Goal: Transaction & Acquisition: Purchase product/service

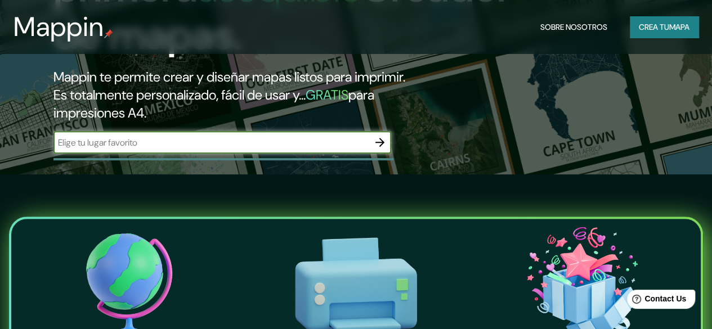
scroll to position [155, 0]
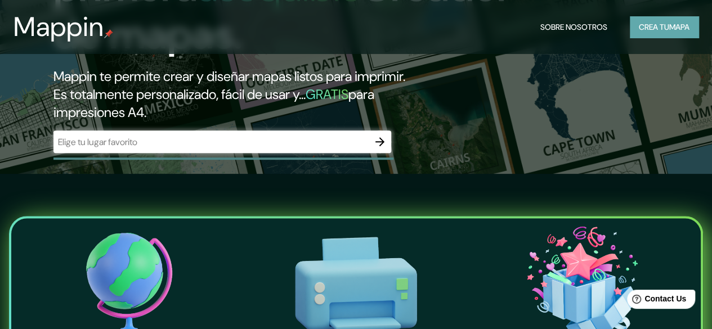
click at [655, 29] on font "Crea tu" at bounding box center [654, 27] width 30 height 10
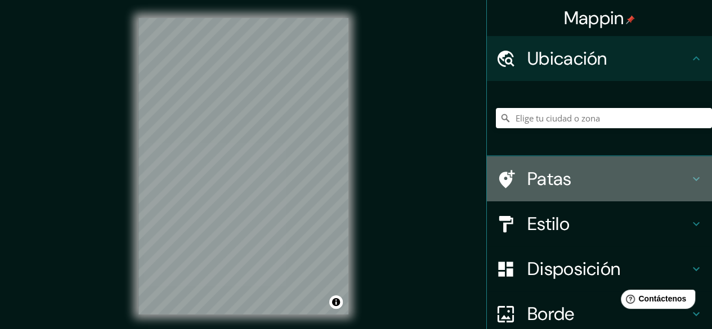
click at [539, 174] on font "Patas" at bounding box center [549, 179] width 44 height 24
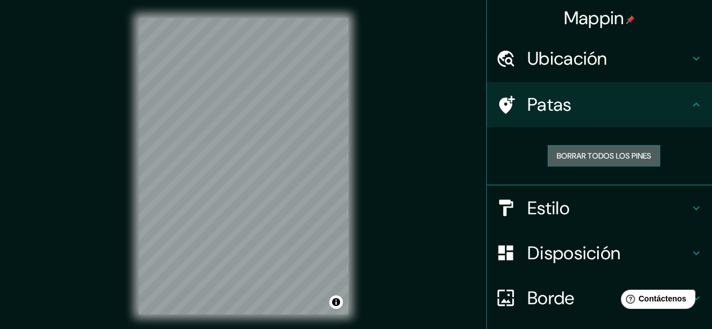
click at [578, 160] on font "Borrar todos los pines" at bounding box center [604, 156] width 95 height 10
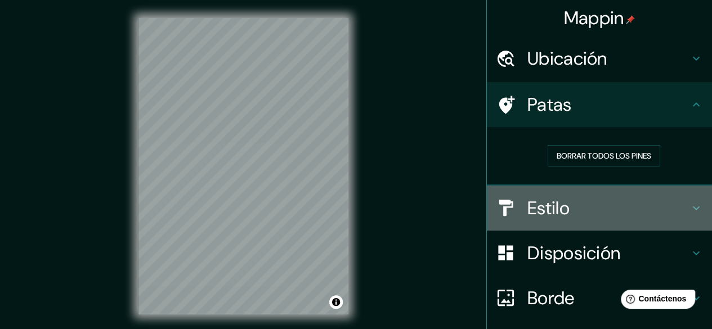
click at [555, 213] on font "Estilo" at bounding box center [548, 208] width 42 height 24
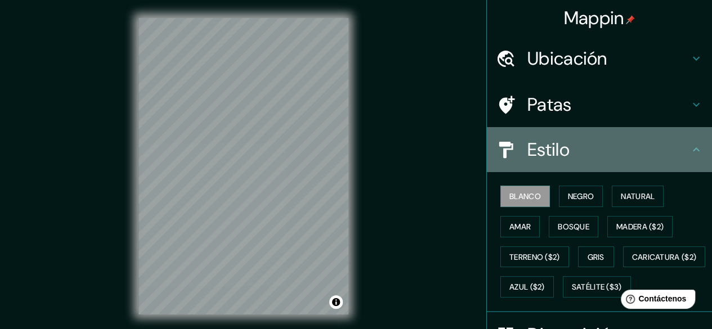
click at [569, 169] on div "Estilo" at bounding box center [599, 149] width 225 height 45
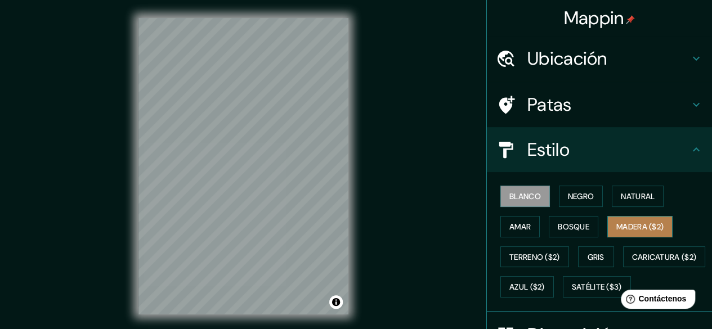
click at [630, 220] on font "Madera ($2)" at bounding box center [639, 227] width 47 height 15
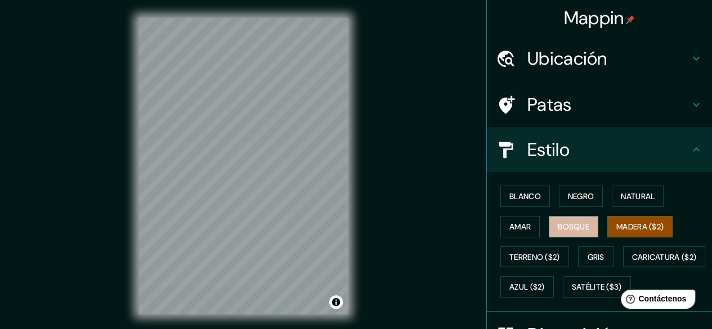
click at [570, 231] on font "Bosque" at bounding box center [574, 227] width 32 height 15
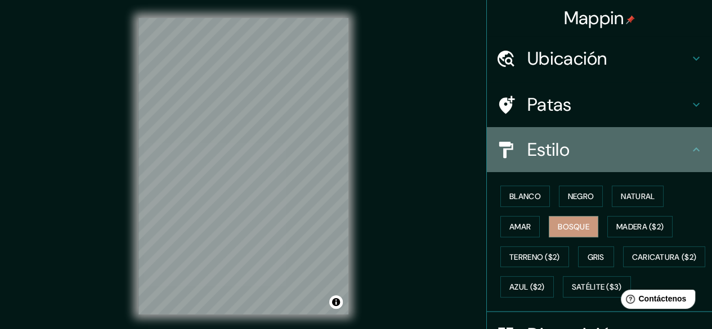
click at [681, 164] on div "Estilo" at bounding box center [599, 149] width 225 height 45
click at [690, 154] on icon at bounding box center [697, 150] width 14 height 14
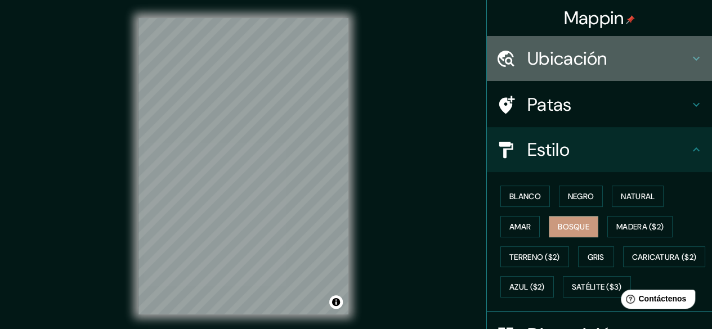
drag, startPoint x: 679, startPoint y: 45, endPoint x: 667, endPoint y: 74, distance: 31.3
click at [667, 74] on div "Ubicación" at bounding box center [599, 58] width 225 height 45
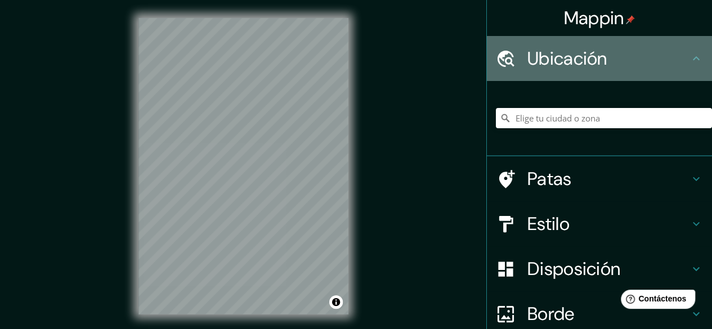
click at [667, 74] on div "Ubicación" at bounding box center [599, 58] width 225 height 45
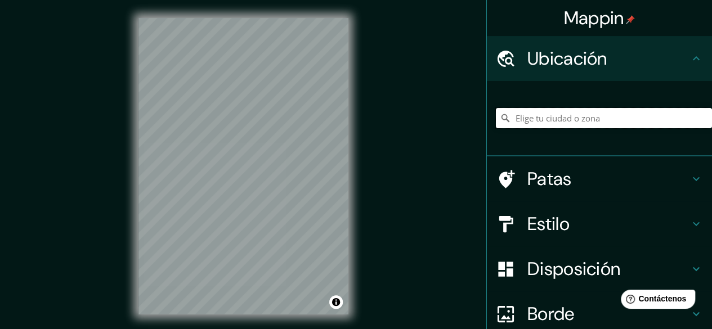
click at [610, 113] on input "Elige tu ciudad o zona" at bounding box center [604, 118] width 216 height 20
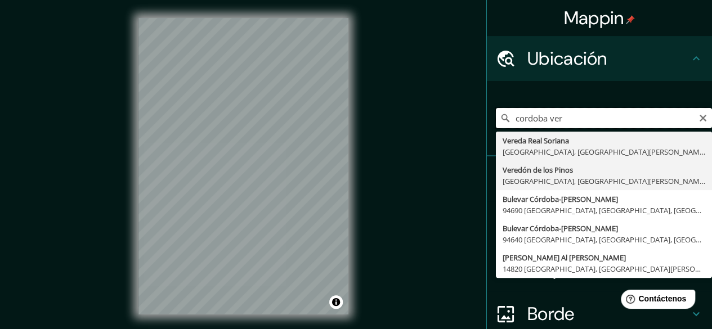
scroll to position [43, 0]
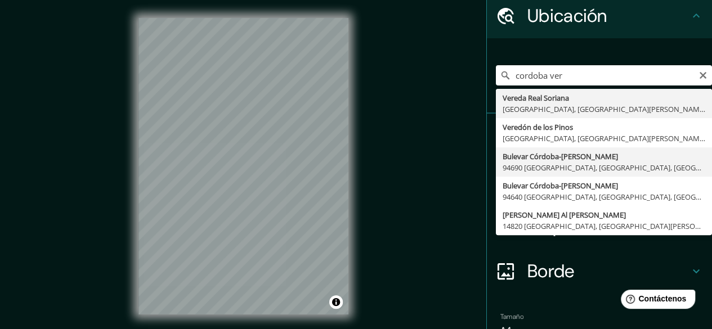
type input "Boulevard [GEOGRAPHIC_DATA]-[GEOGRAPHIC_DATA], 94690 [GEOGRAPHIC_DATA], [GEOGRA…"
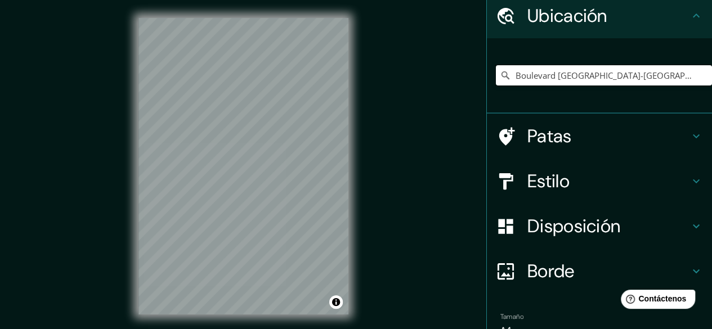
scroll to position [101, 0]
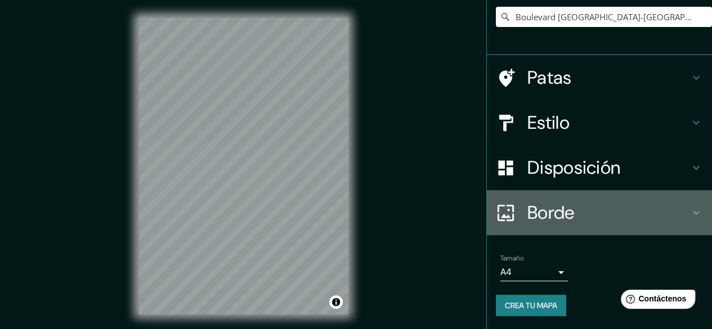
click at [580, 197] on div "Borde" at bounding box center [599, 212] width 225 height 45
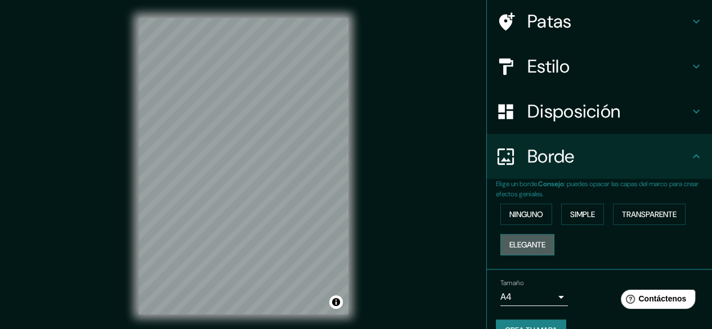
click at [529, 242] on font "Elegante" at bounding box center [527, 245] width 36 height 10
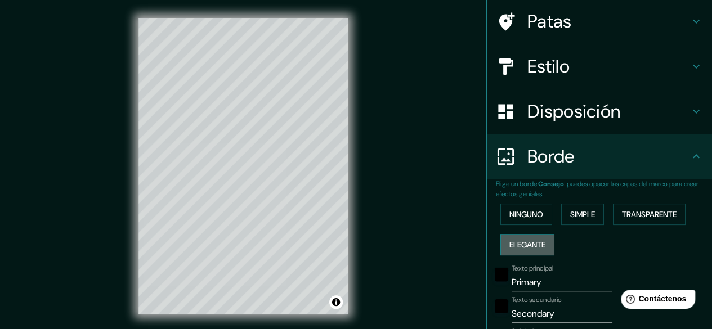
click at [529, 242] on font "Elegante" at bounding box center [527, 245] width 36 height 10
type input "149"
type input "30"
type input "15"
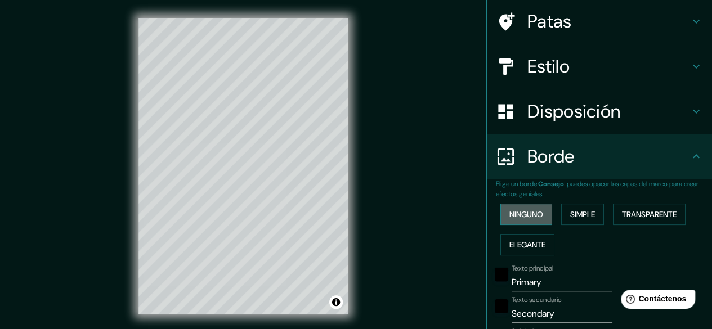
click at [515, 219] on font "Ninguno" at bounding box center [526, 214] width 34 height 10
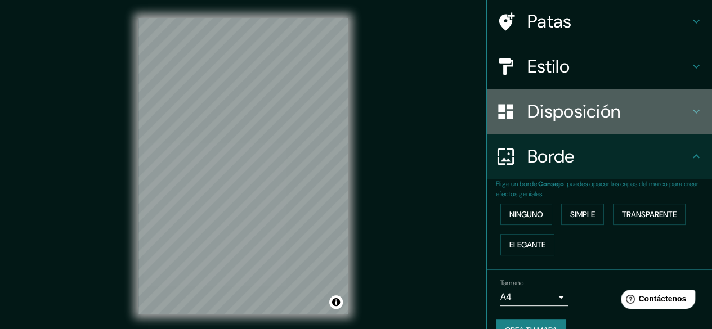
click at [588, 110] on font "Disposición" at bounding box center [573, 112] width 93 height 24
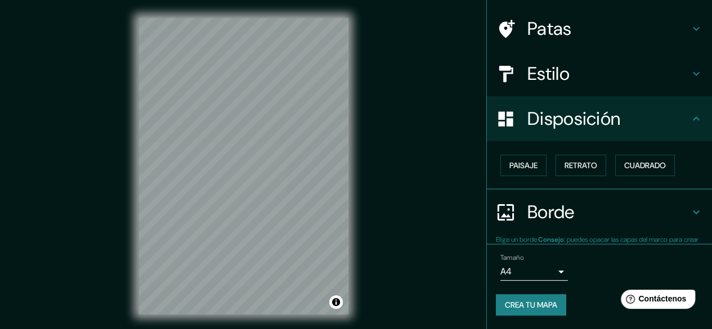
scroll to position [75, 0]
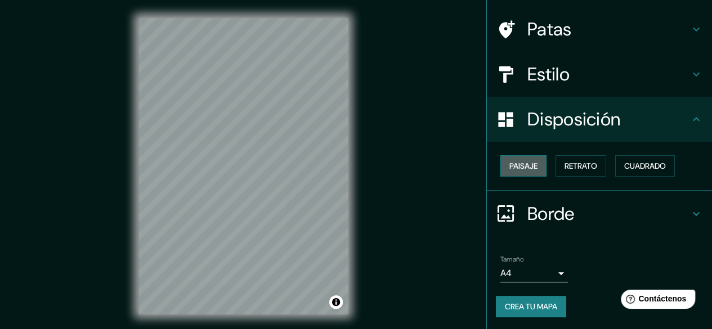
click at [516, 166] on font "Paisaje" at bounding box center [523, 166] width 28 height 10
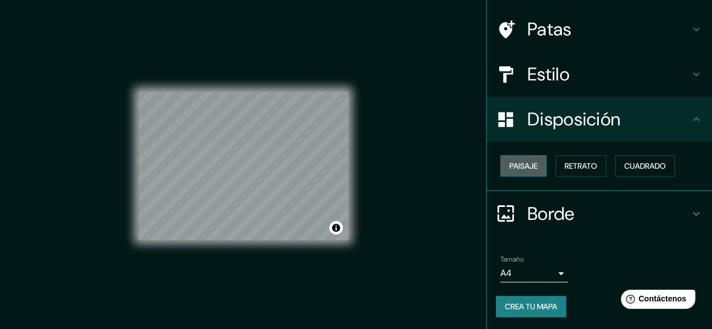
click at [516, 166] on font "Paisaje" at bounding box center [523, 166] width 28 height 10
click at [584, 163] on font "Retrato" at bounding box center [581, 166] width 33 height 10
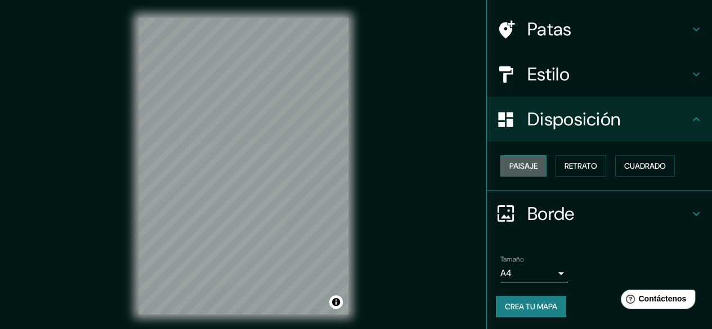
click at [510, 166] on font "Paisaje" at bounding box center [523, 166] width 28 height 10
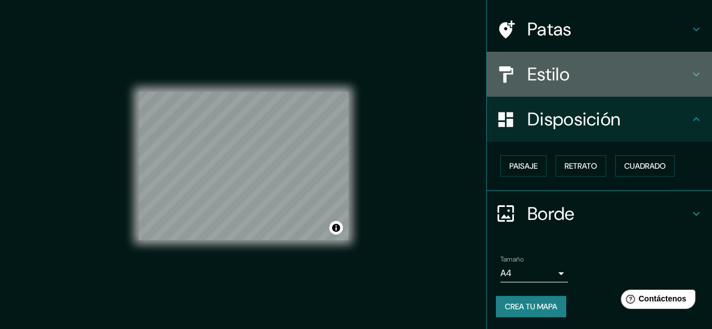
click at [560, 70] on font "Estilo" at bounding box center [548, 74] width 42 height 24
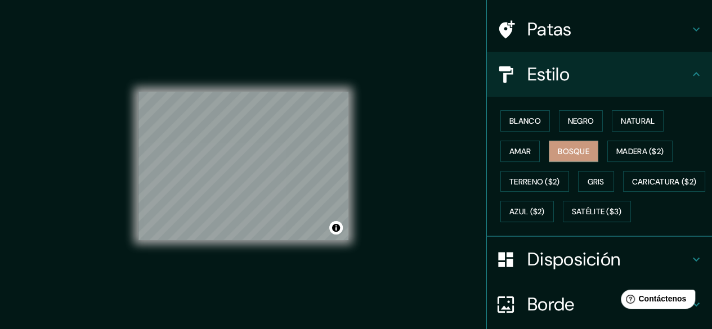
scroll to position [0, 0]
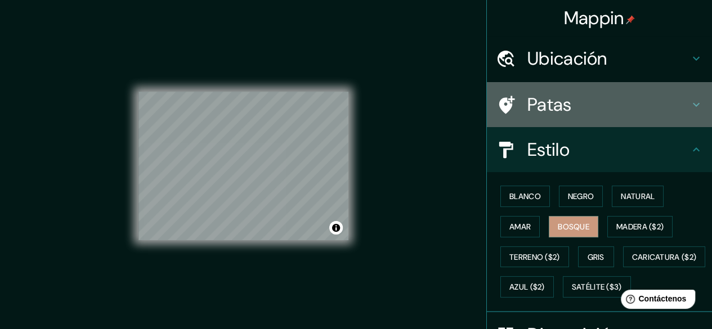
click at [576, 112] on h4 "Patas" at bounding box center [608, 104] width 162 height 23
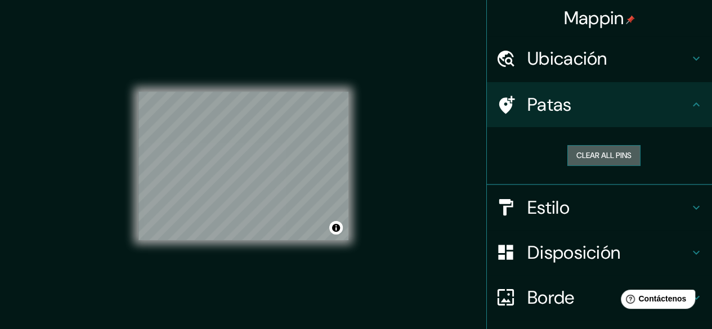
click at [589, 154] on button "Clear all pins" at bounding box center [603, 155] width 73 height 21
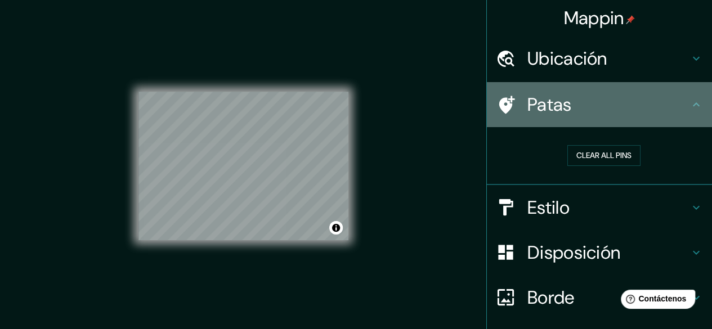
click at [515, 104] on div at bounding box center [512, 105] width 32 height 20
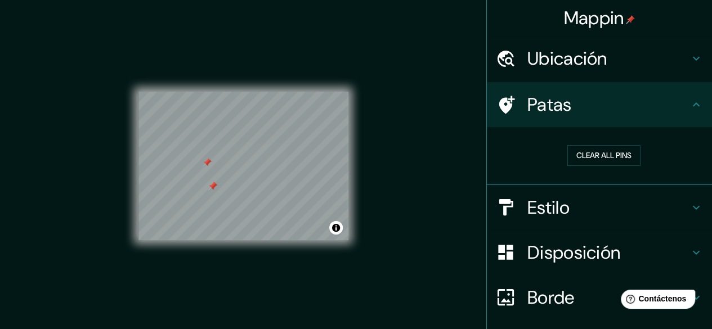
click at [203, 167] on div at bounding box center [207, 162] width 9 height 9
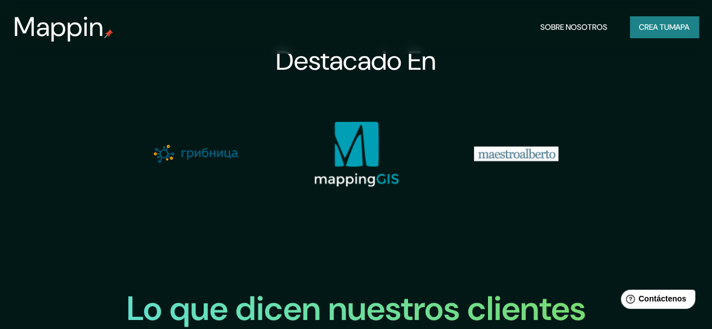
scroll to position [1069, 0]
